Goal: Task Accomplishment & Management: Use online tool/utility

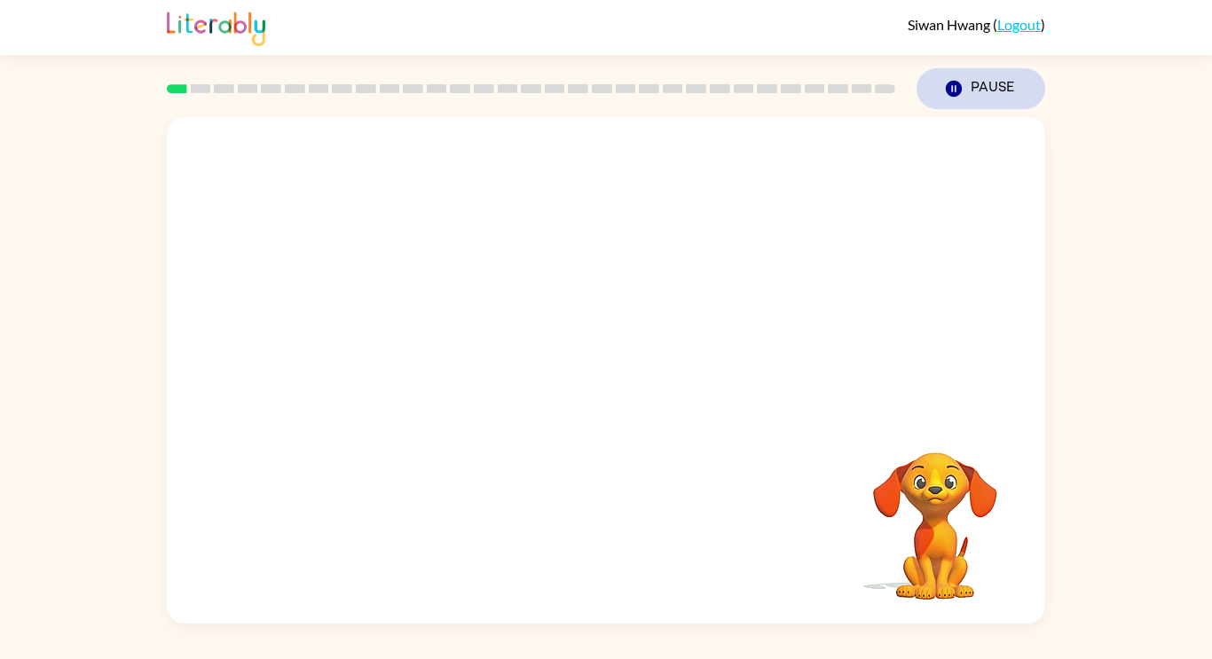
click at [985, 74] on button "Pause Pause" at bounding box center [980, 88] width 129 height 41
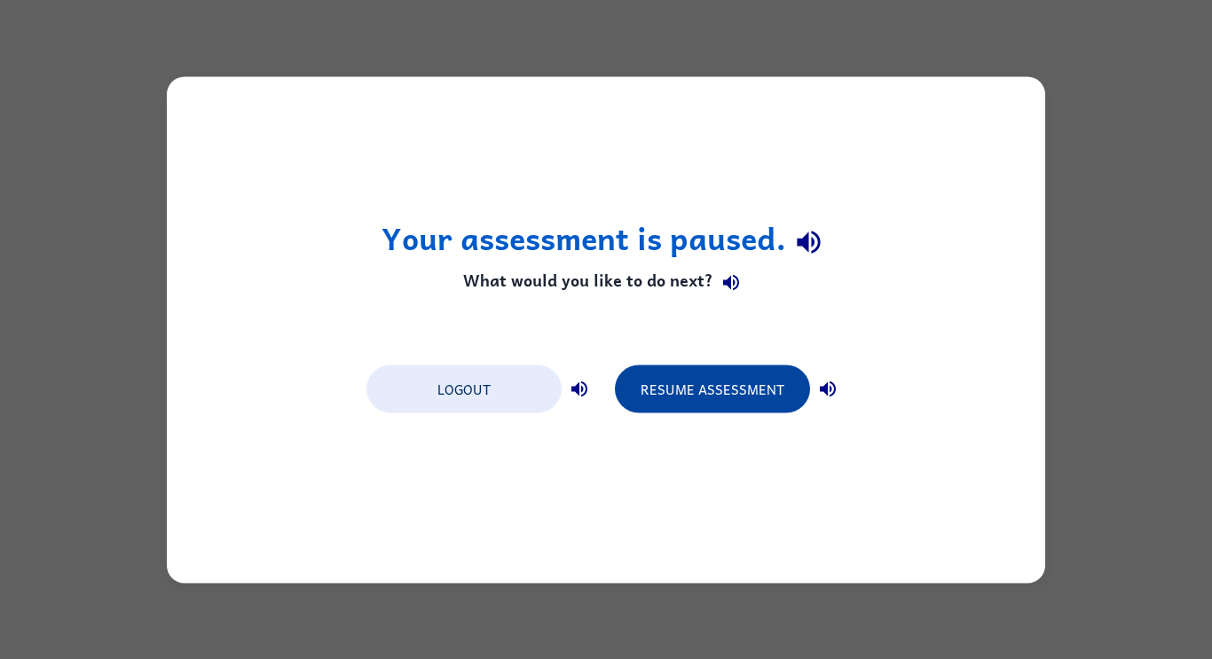
click at [760, 383] on button "Resume Assessment" at bounding box center [712, 389] width 195 height 48
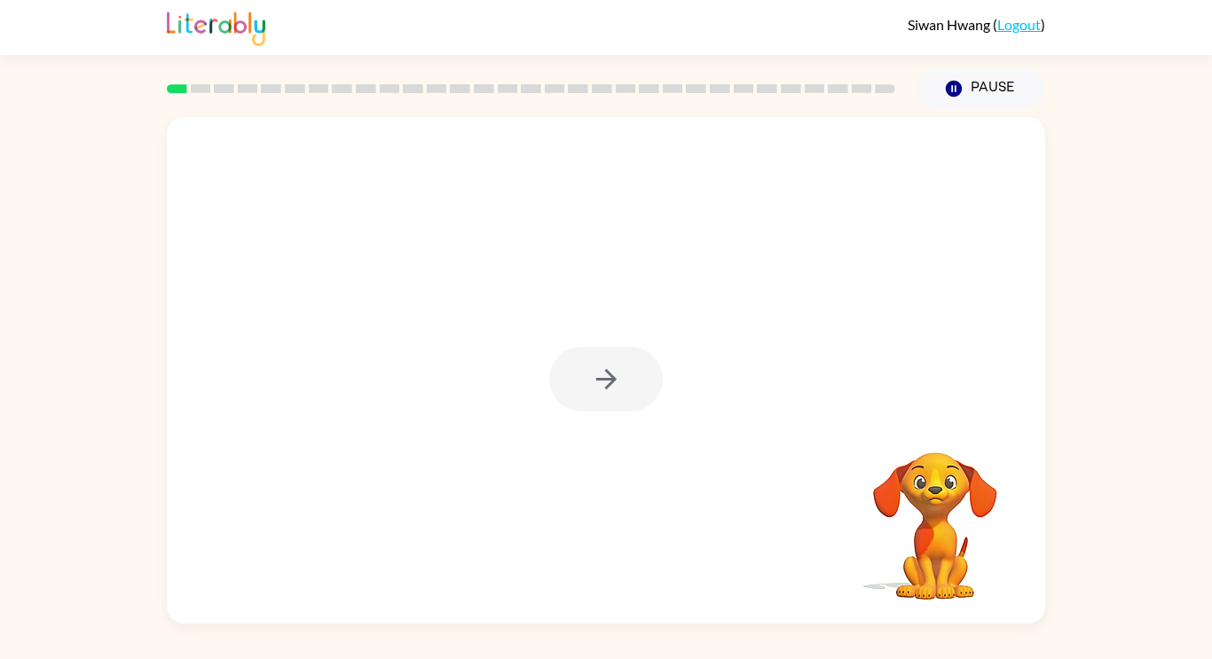
click at [591, 373] on div at bounding box center [606, 379] width 114 height 65
click at [591, 390] on icon "button" at bounding box center [606, 379] width 31 height 31
click at [960, 517] on video "Your browser must support playing .mp4 files to use Literably. Please try using…" at bounding box center [934, 513] width 177 height 177
click at [920, 497] on video "Your browser must support playing .mp4 files to use Literably. Please try using…" at bounding box center [934, 513] width 177 height 177
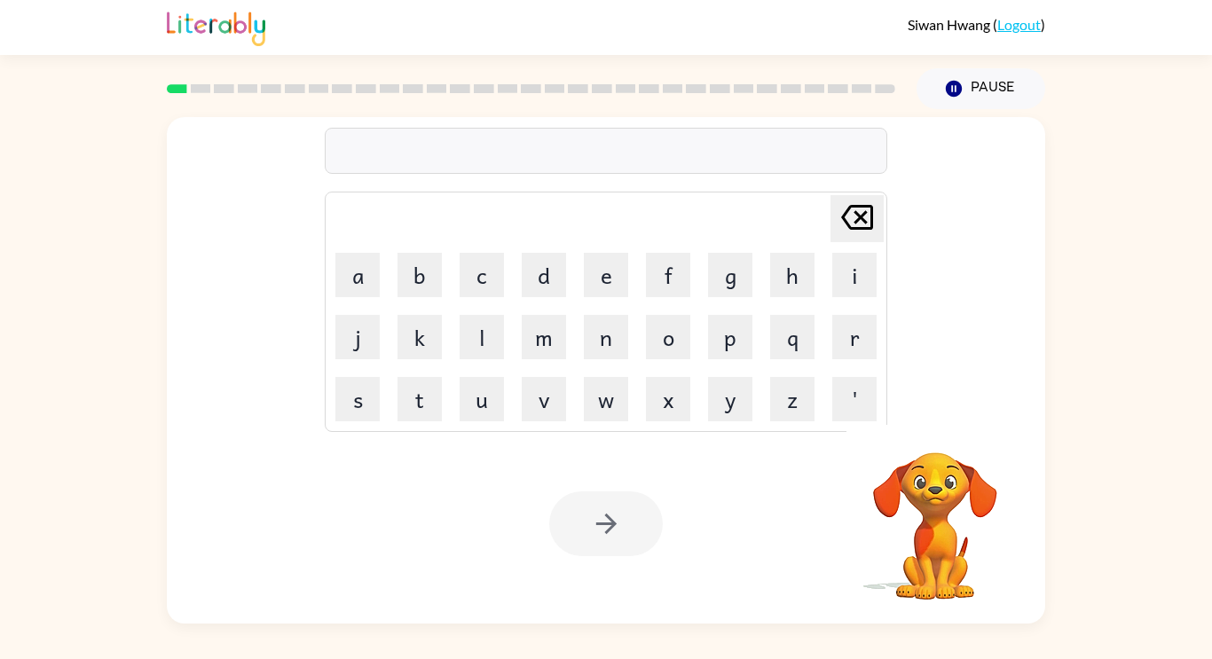
click at [721, 145] on div at bounding box center [606, 151] width 562 height 46
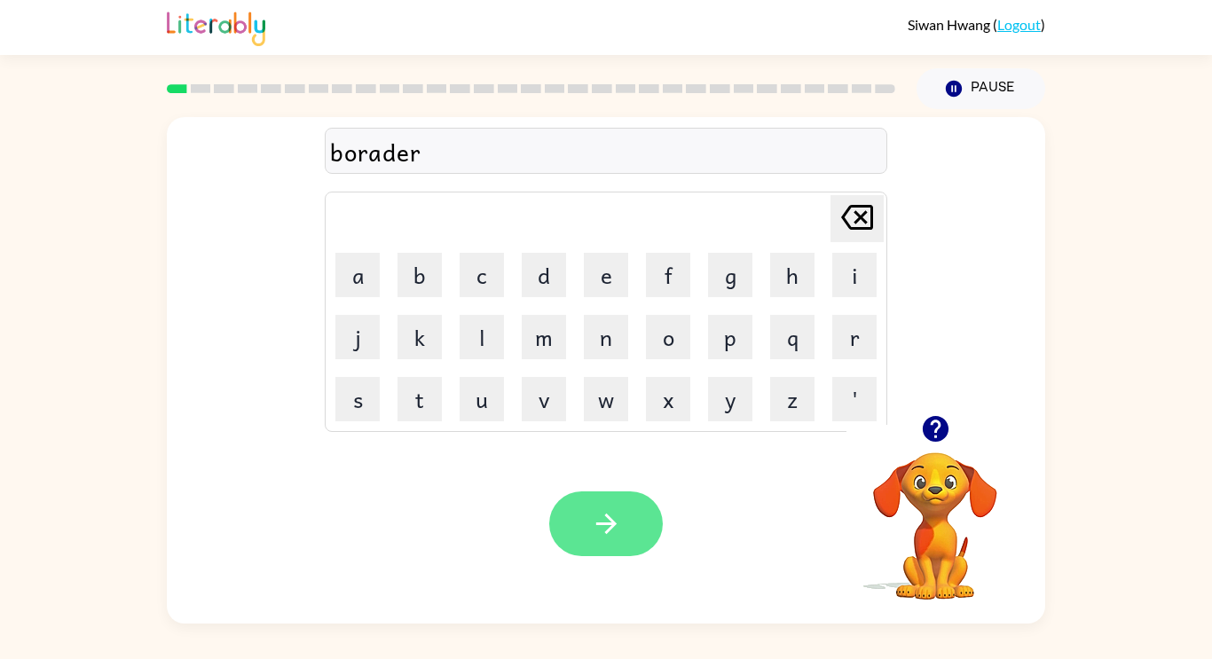
click at [614, 519] on icon "button" at bounding box center [606, 523] width 31 height 31
click at [583, 520] on button "button" at bounding box center [606, 523] width 114 height 65
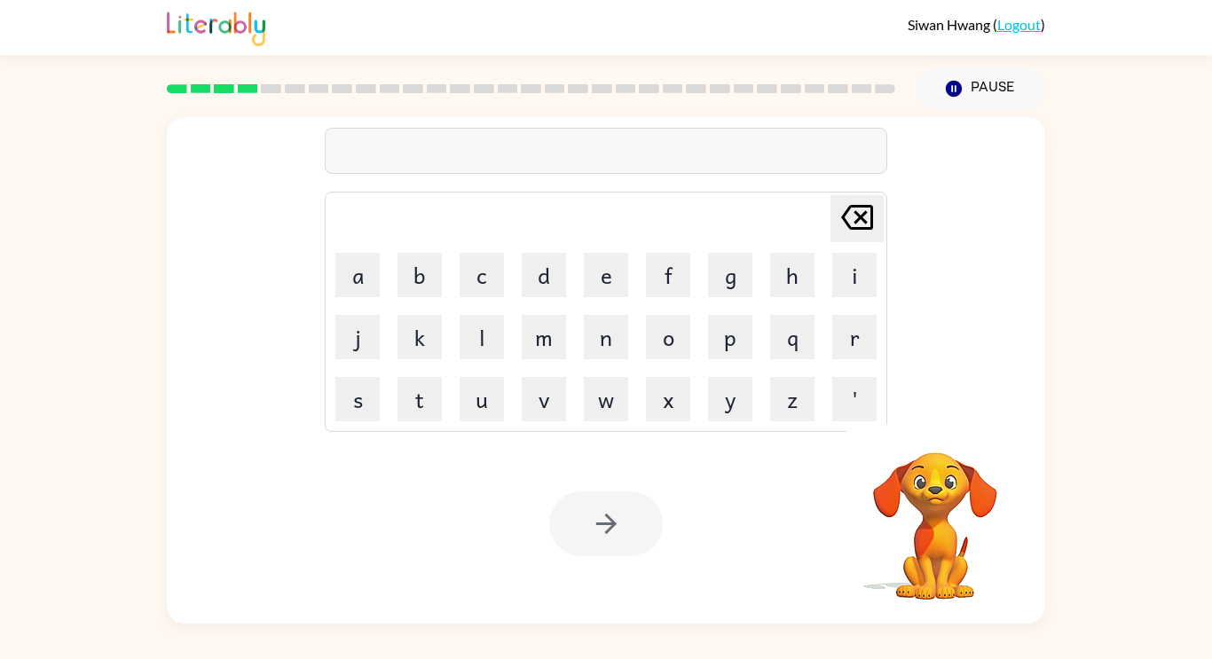
click at [923, 428] on video "Your browser must support playing .mp4 files to use Literably. Please try using…" at bounding box center [934, 513] width 177 height 177
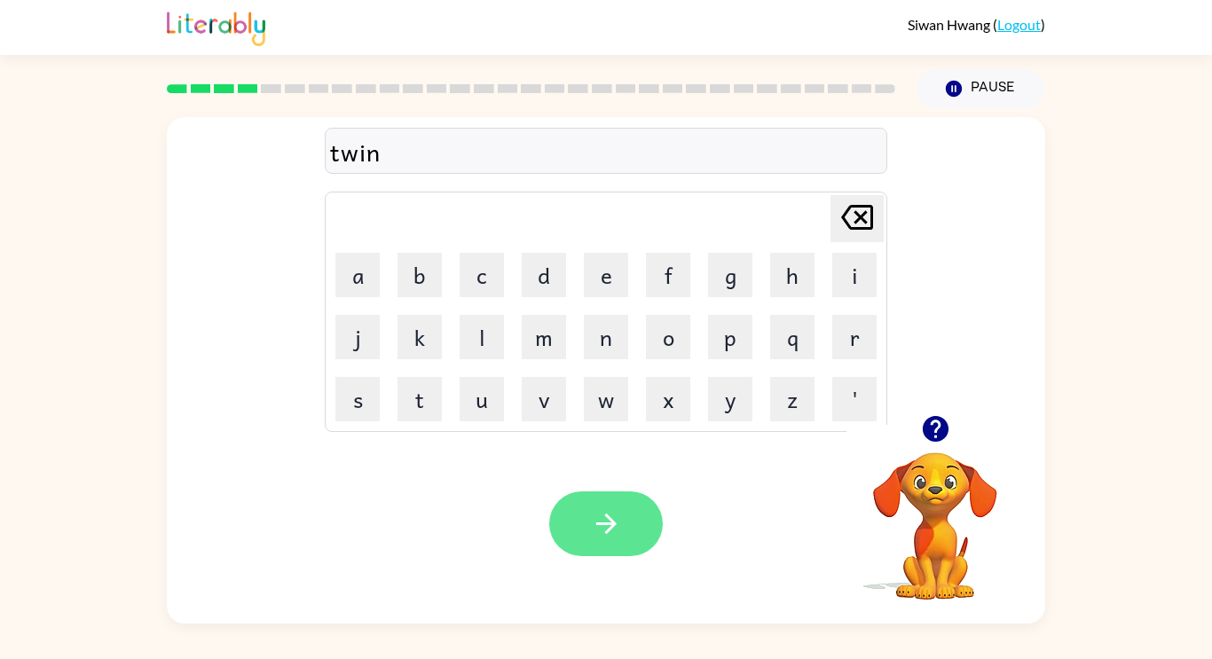
click at [602, 550] on button "button" at bounding box center [606, 523] width 114 height 65
click at [616, 501] on button "button" at bounding box center [606, 523] width 114 height 65
click at [925, 425] on icon "button" at bounding box center [935, 429] width 26 height 26
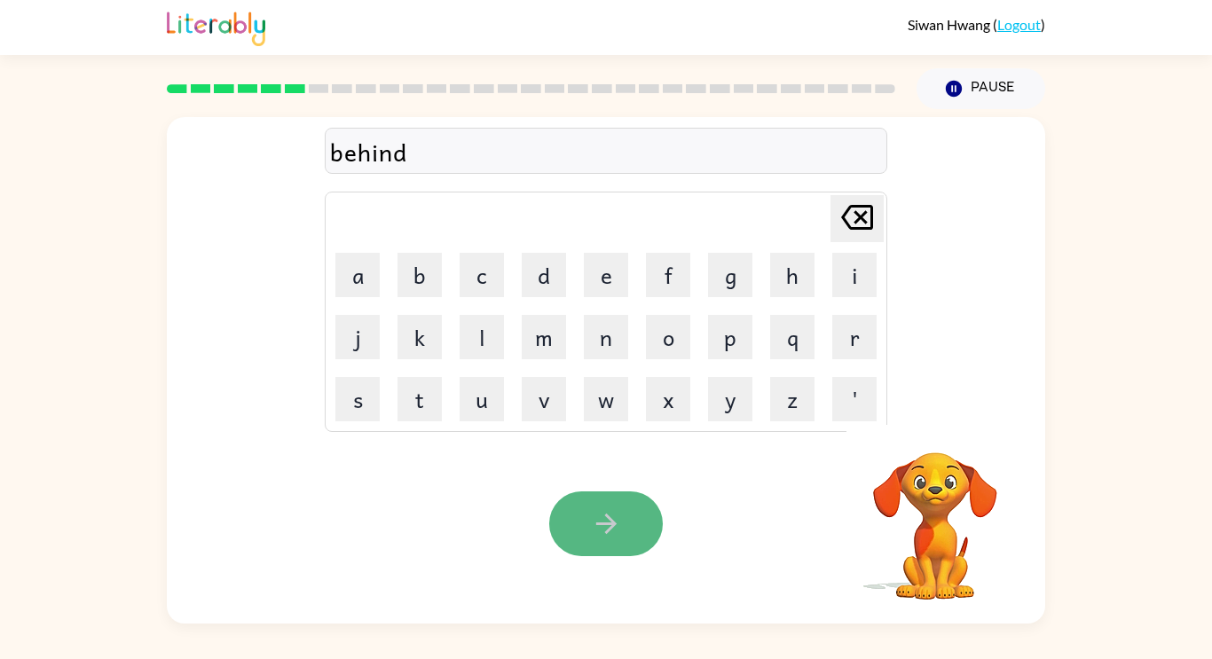
click at [618, 530] on icon "button" at bounding box center [606, 523] width 31 height 31
click at [612, 539] on icon "button" at bounding box center [606, 523] width 31 height 31
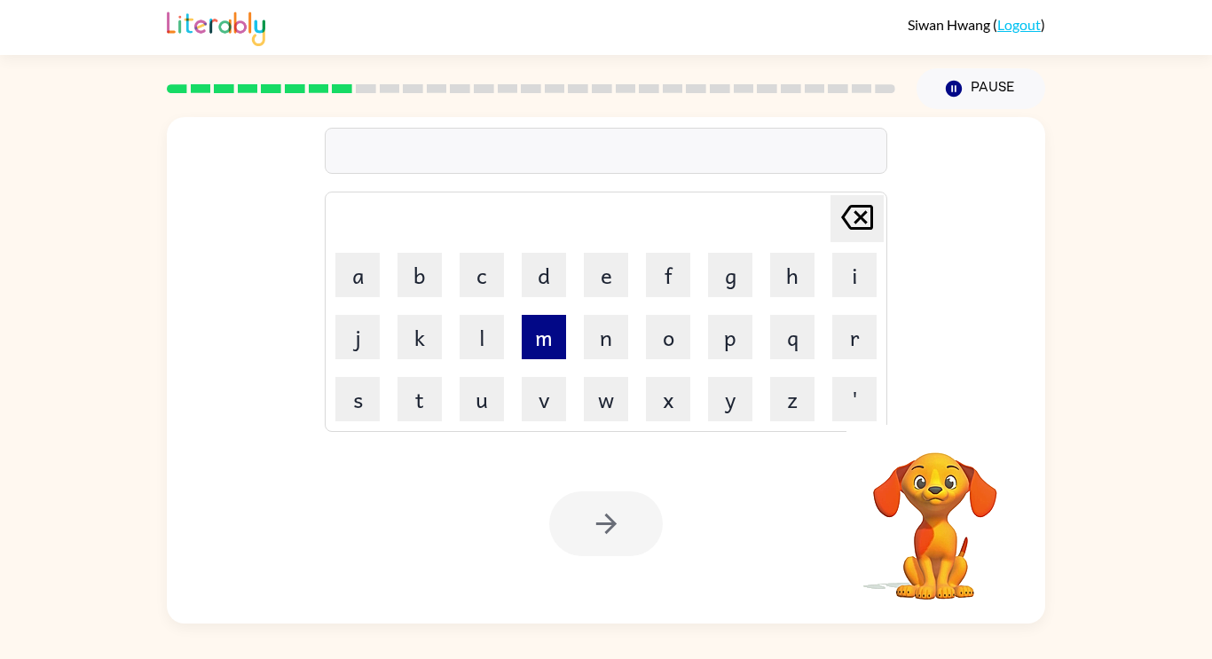
click at [532, 350] on button "m" at bounding box center [544, 337] width 44 height 44
click at [847, 285] on button "i" at bounding box center [854, 275] width 44 height 44
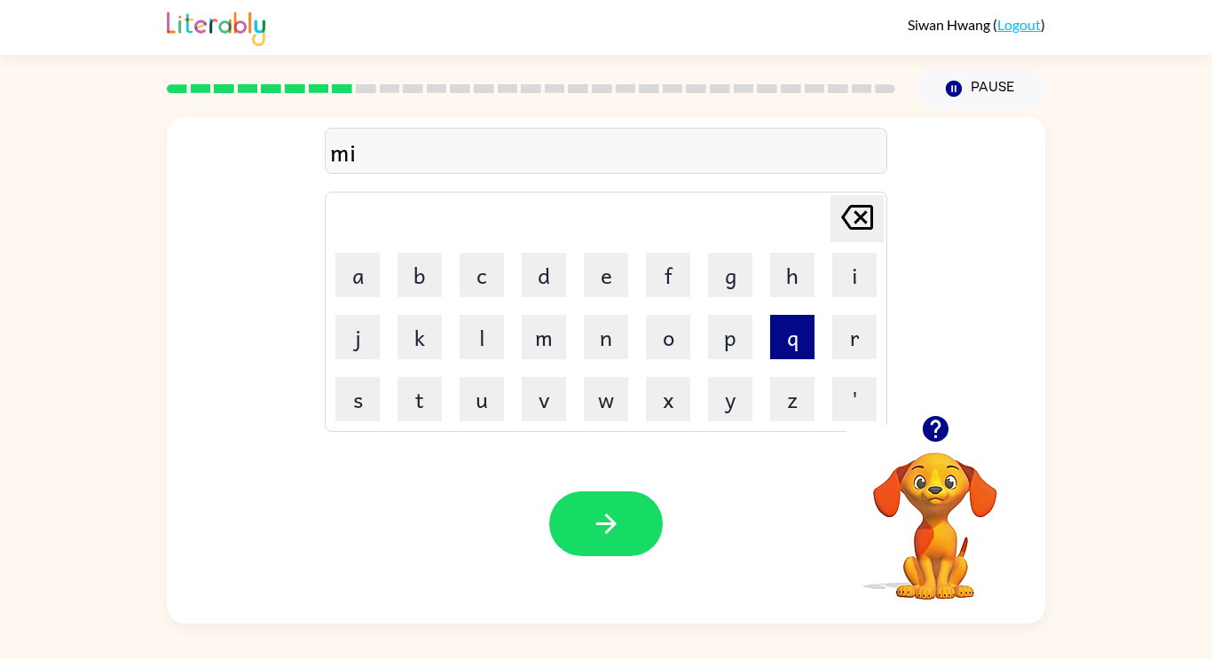
type button "i"
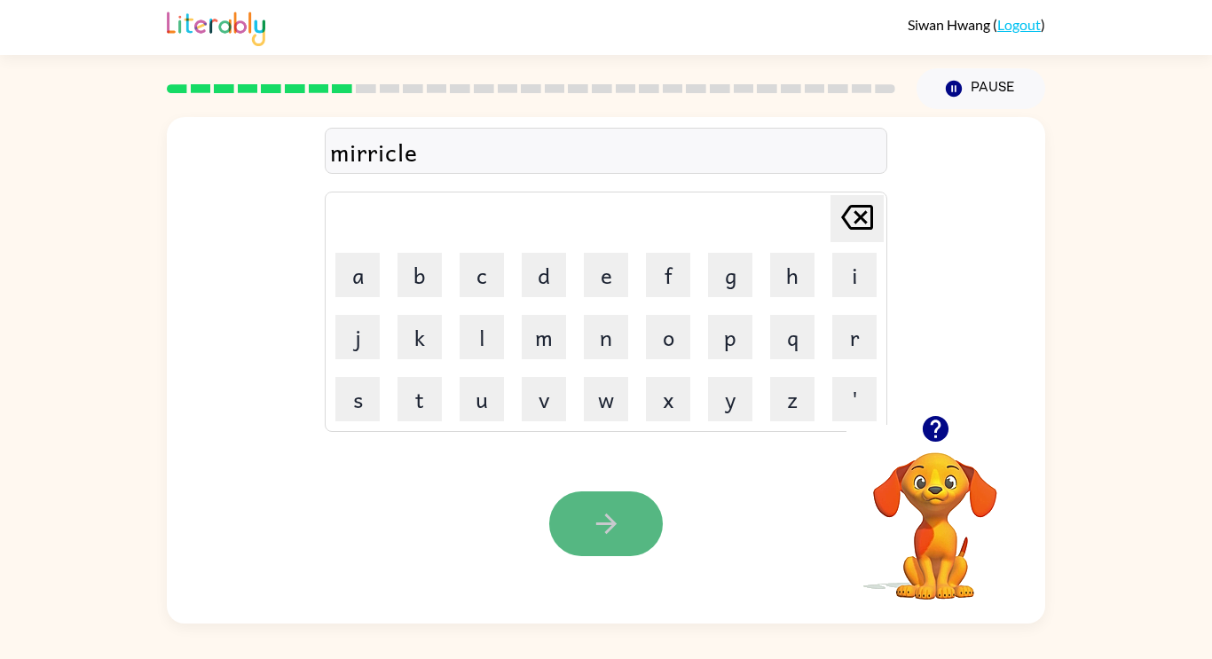
click at [557, 531] on button "button" at bounding box center [606, 523] width 114 height 65
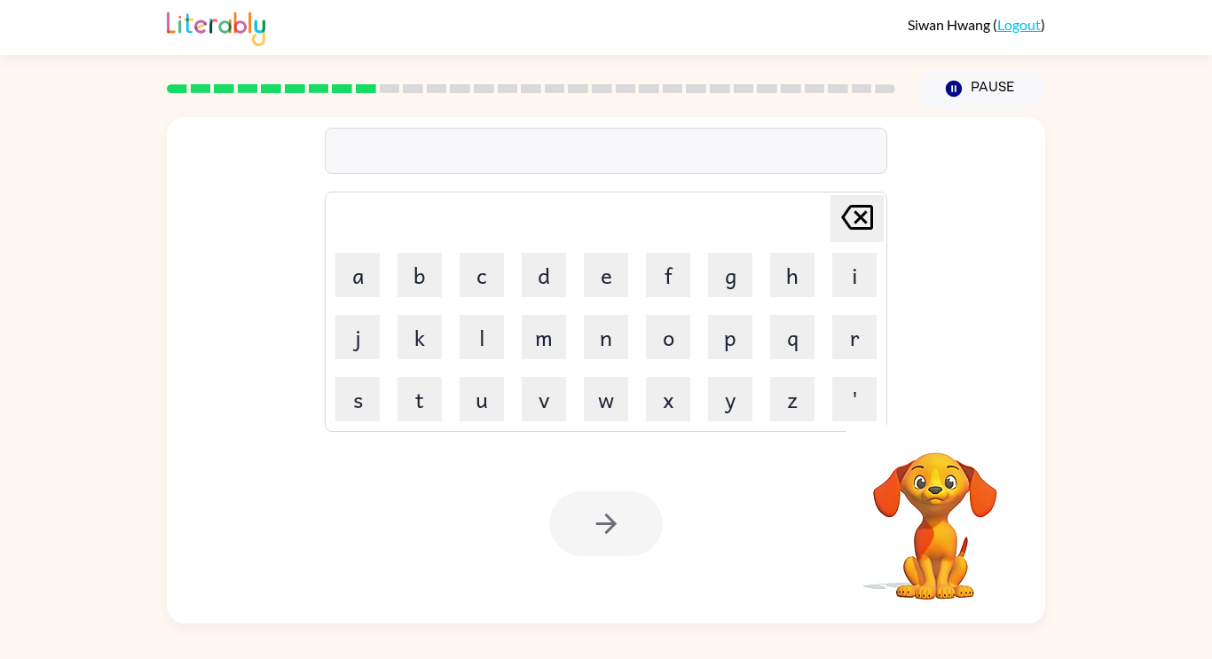
click at [957, 468] on video "Your browser must support playing .mp4 files to use Literably. Please try using…" at bounding box center [934, 513] width 177 height 177
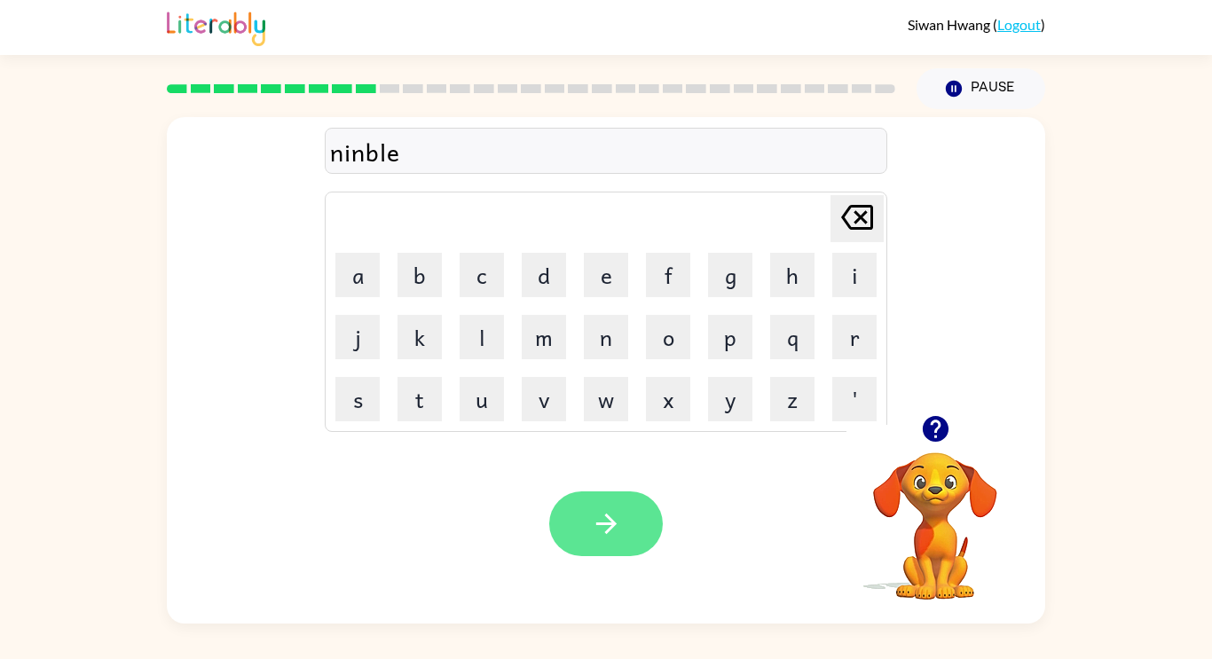
click at [640, 526] on button "button" at bounding box center [606, 523] width 114 height 65
click at [609, 529] on icon "button" at bounding box center [605, 524] width 20 height 20
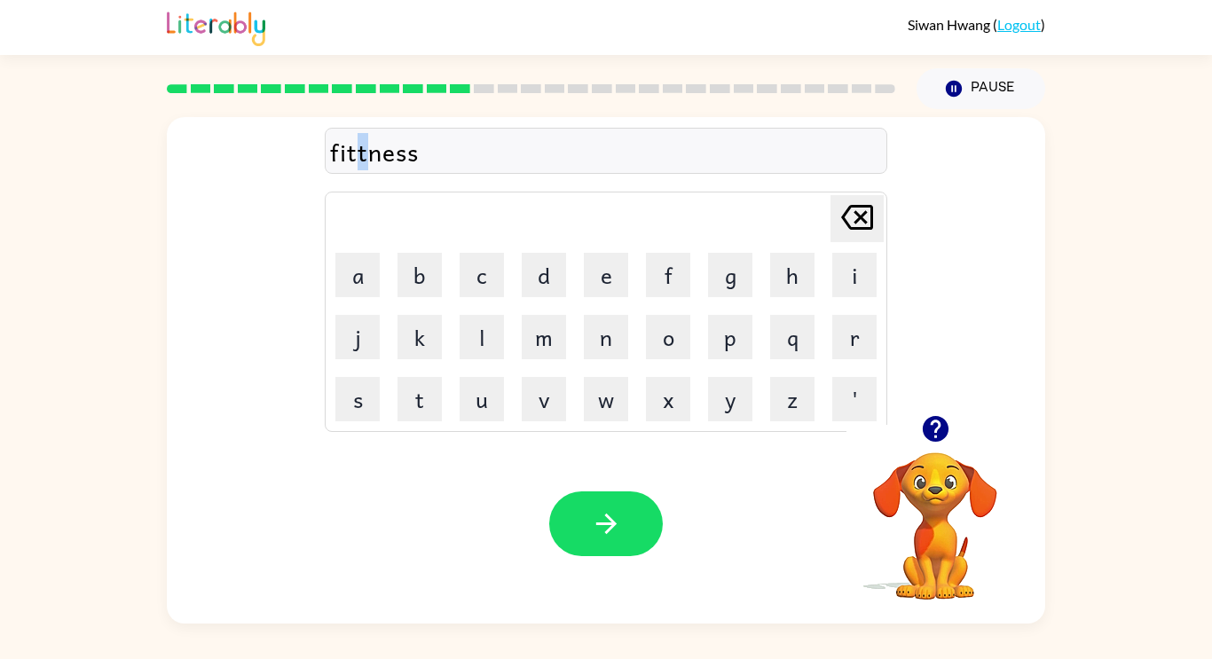
click at [356, 154] on div "fittness" at bounding box center [606, 151] width 552 height 37
click at [357, 155] on div "fittnes" at bounding box center [606, 151] width 552 height 37
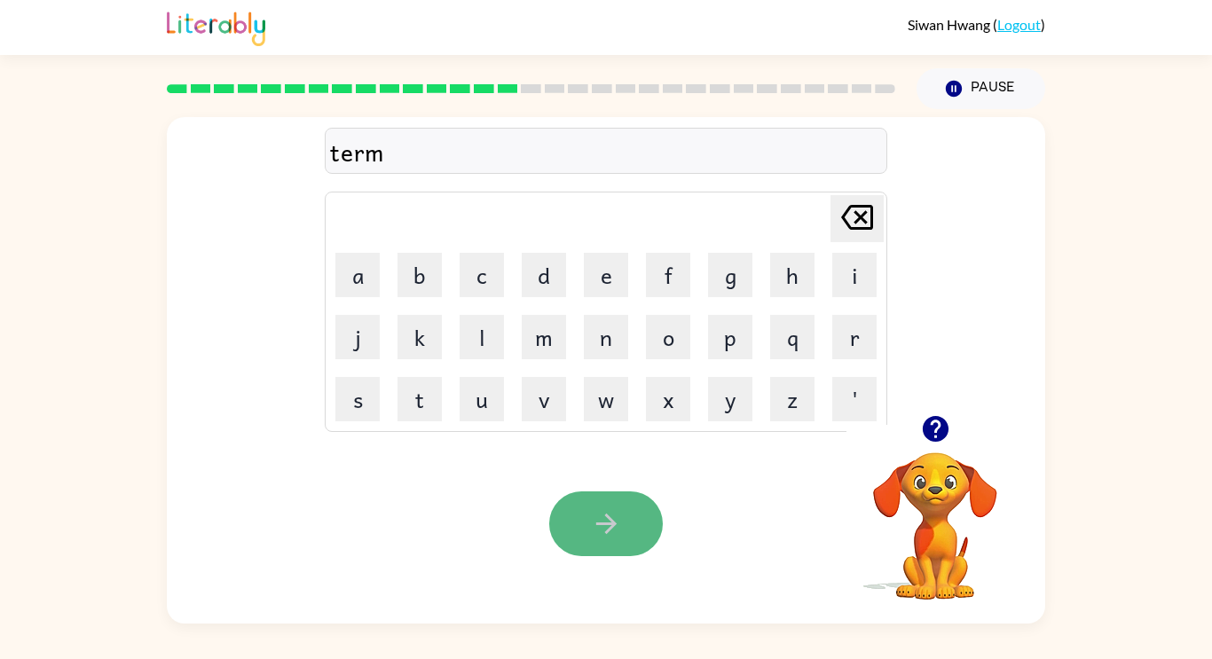
click at [589, 505] on button "button" at bounding box center [606, 523] width 114 height 65
click at [612, 550] on button "button" at bounding box center [606, 523] width 114 height 65
click at [617, 519] on icon "button" at bounding box center [606, 523] width 31 height 31
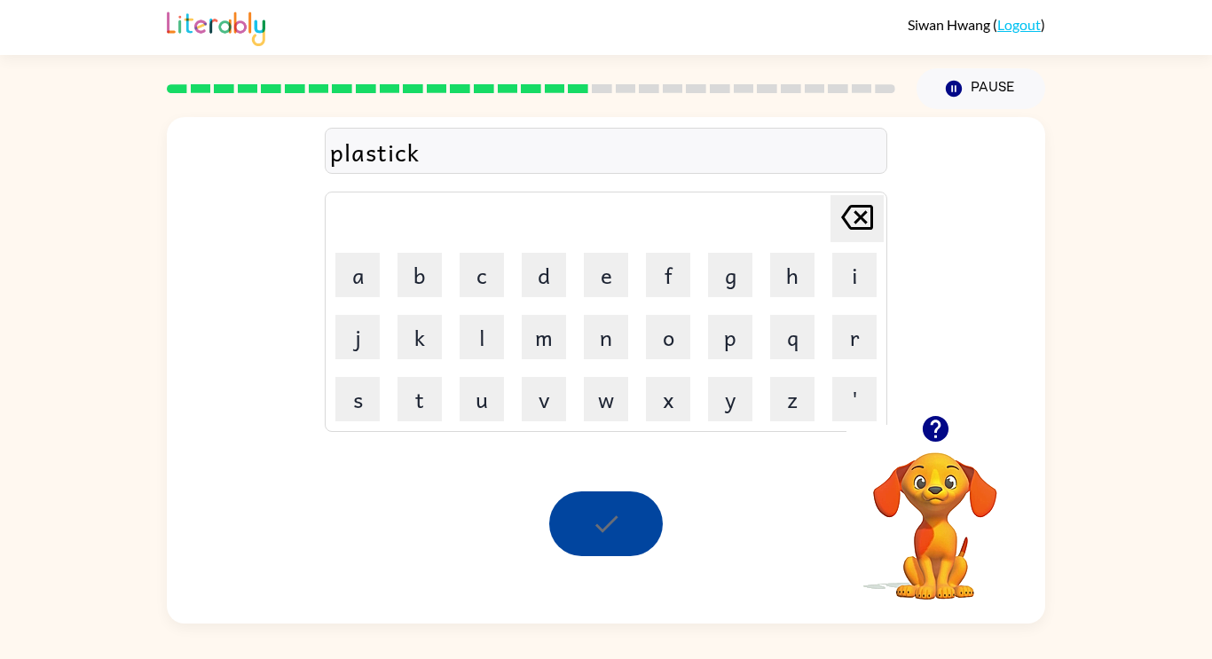
click at [617, 519] on div at bounding box center [606, 523] width 114 height 65
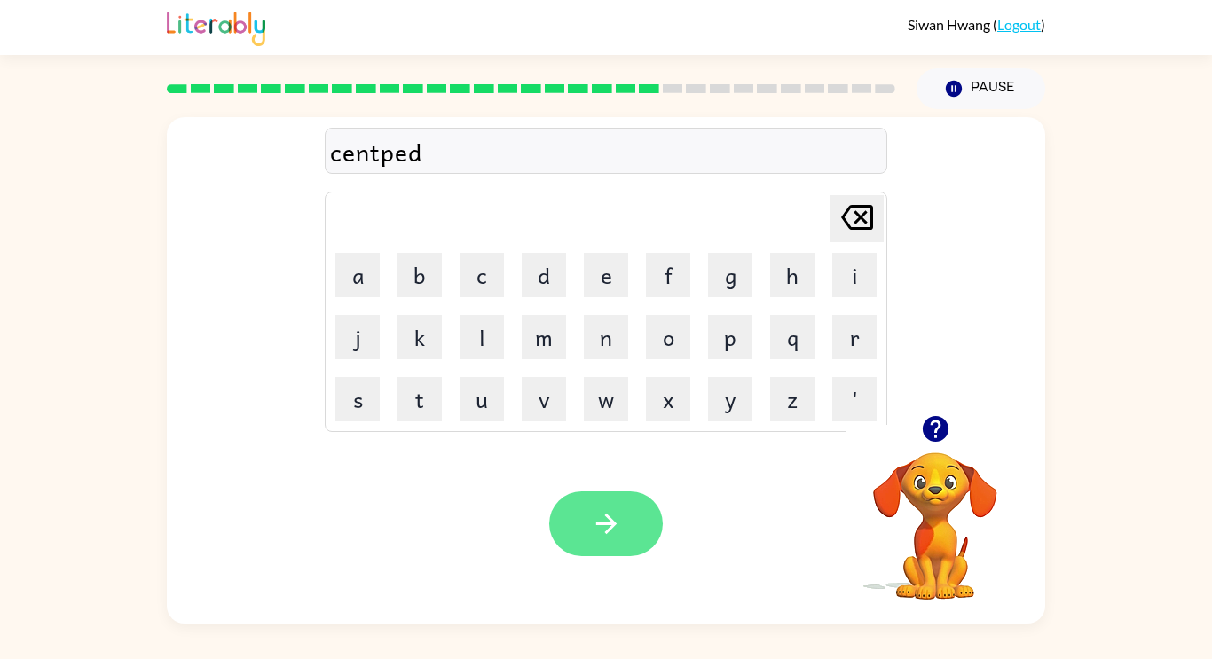
click at [580, 549] on button "button" at bounding box center [606, 523] width 114 height 65
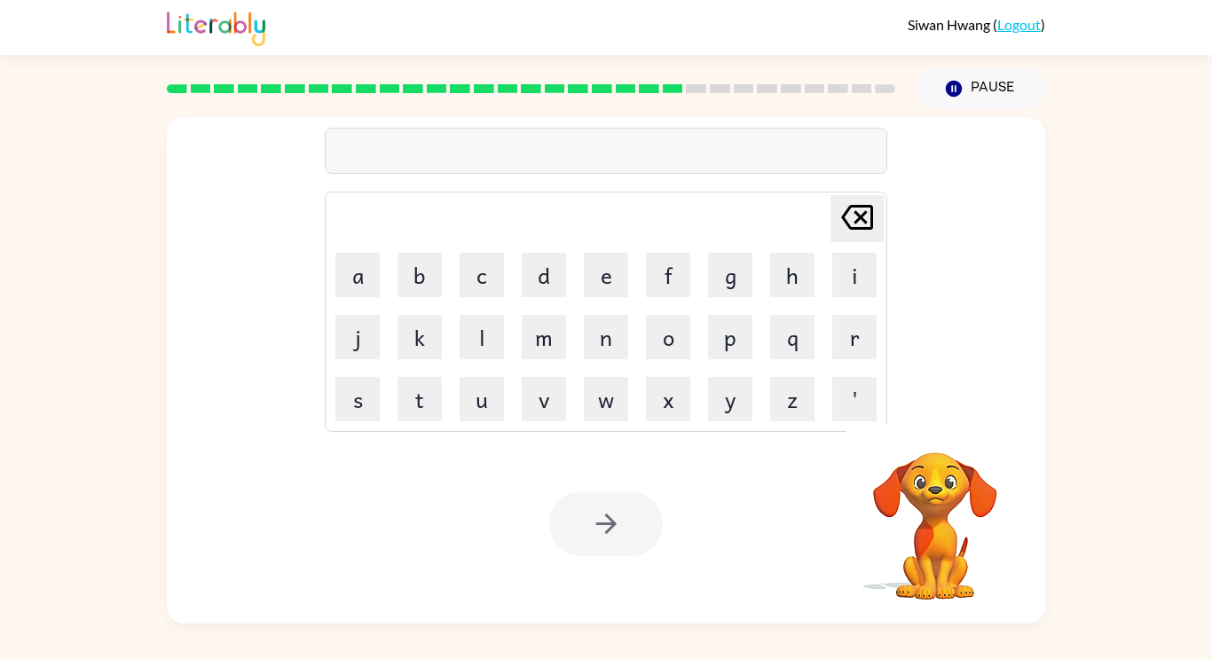
click at [431, 157] on div at bounding box center [606, 151] width 562 height 46
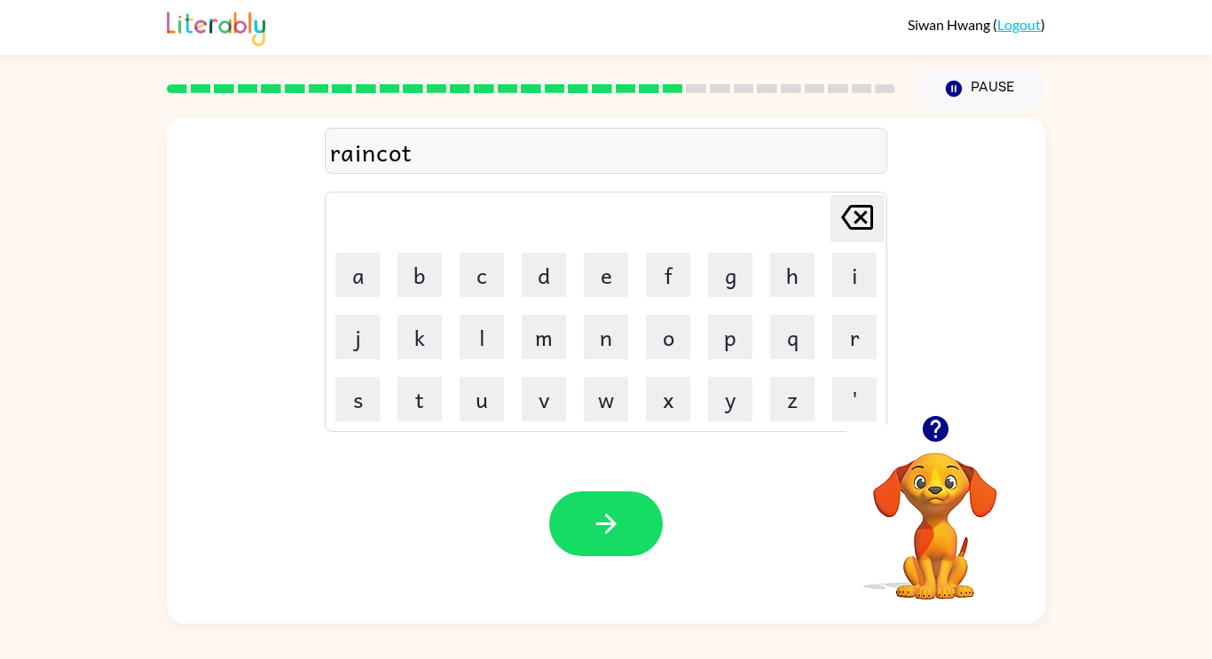
click at [466, 95] on div at bounding box center [531, 89] width 750 height 62
click at [607, 516] on icon "button" at bounding box center [605, 524] width 20 height 20
click at [593, 518] on icon "button" at bounding box center [606, 523] width 31 height 31
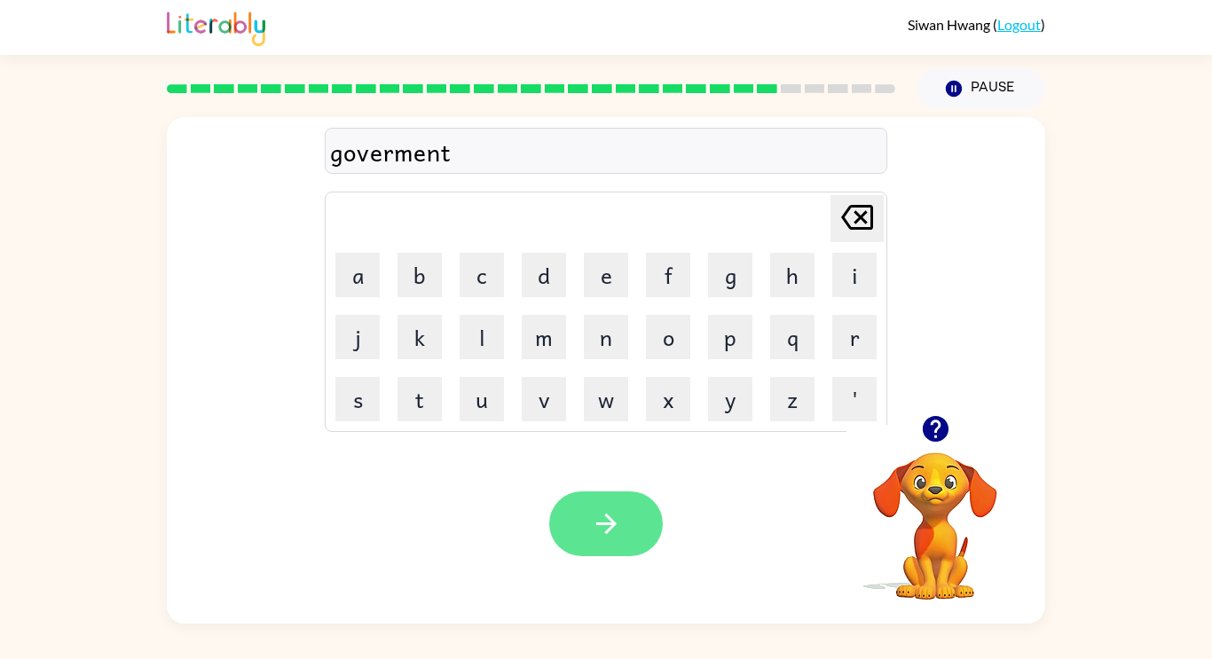
click at [629, 500] on button "button" at bounding box center [606, 523] width 114 height 65
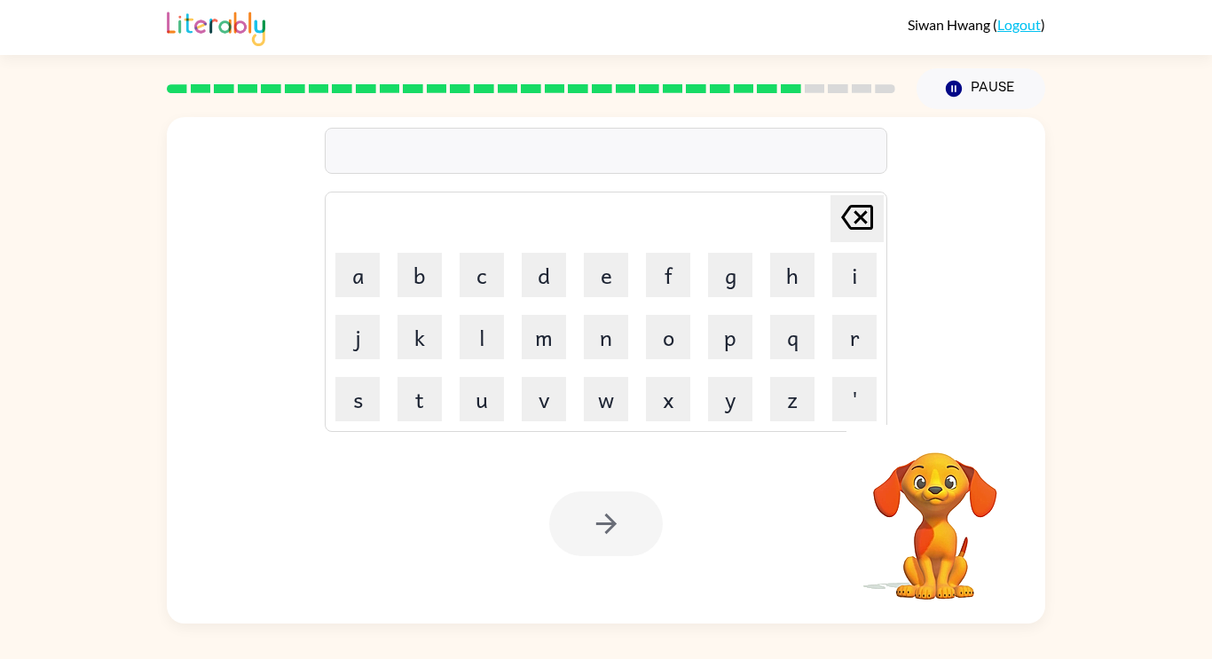
click at [629, 500] on div at bounding box center [606, 523] width 114 height 65
click at [888, 290] on div "[PERSON_NAME] last character input a b c d e f g h i j k l m n o p q r s t u v …" at bounding box center [606, 266] width 878 height 298
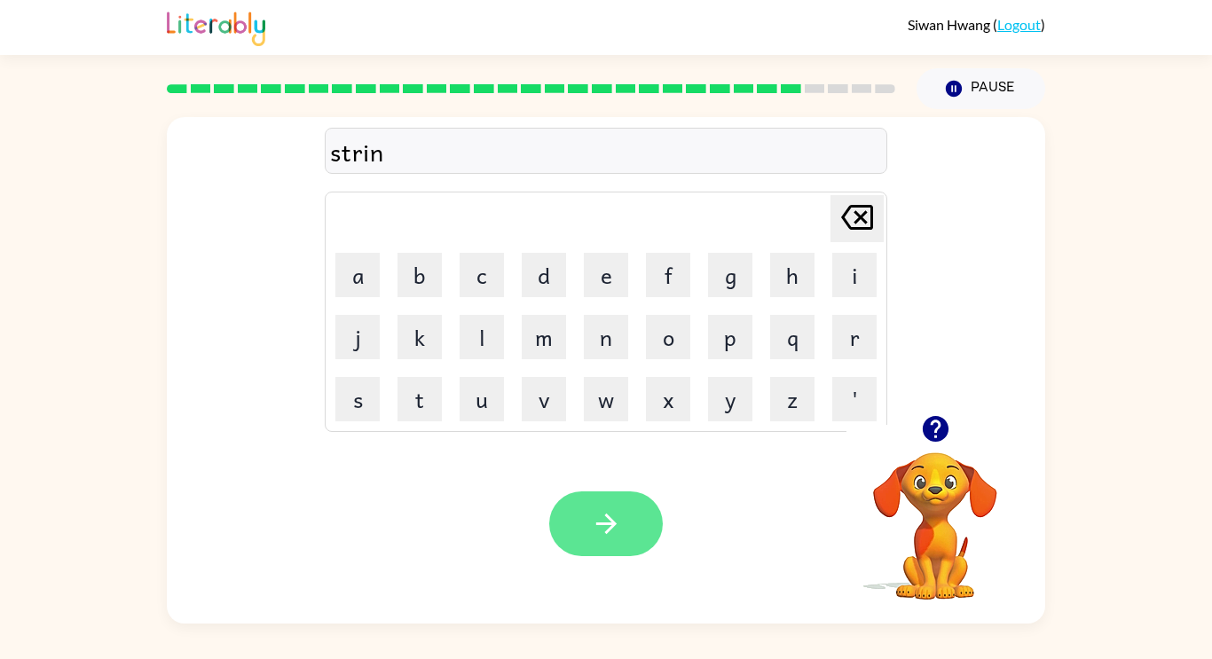
click at [578, 544] on button "button" at bounding box center [606, 523] width 114 height 65
click at [947, 430] on icon "button" at bounding box center [935, 428] width 31 height 31
click at [624, 504] on button "button" at bounding box center [606, 523] width 114 height 65
click at [605, 502] on button "button" at bounding box center [606, 523] width 114 height 65
click at [603, 525] on icon "button" at bounding box center [606, 523] width 31 height 31
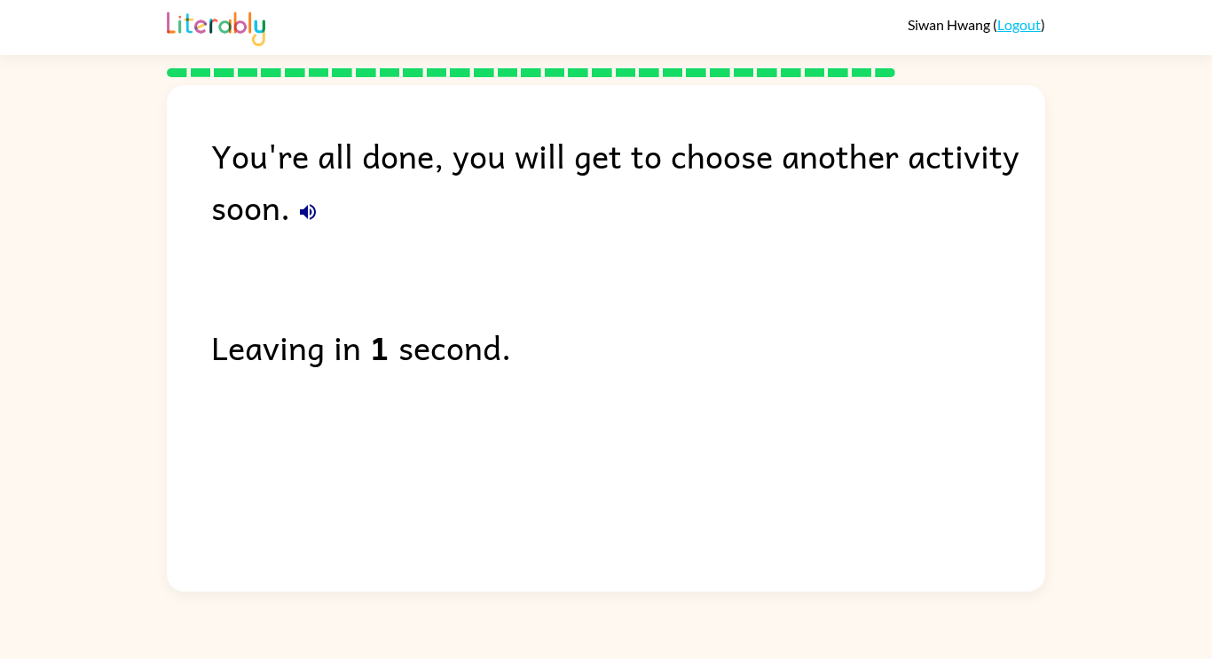
click at [1017, 26] on link "Logout" at bounding box center [1018, 24] width 43 height 17
